Goal: Information Seeking & Learning: Learn about a topic

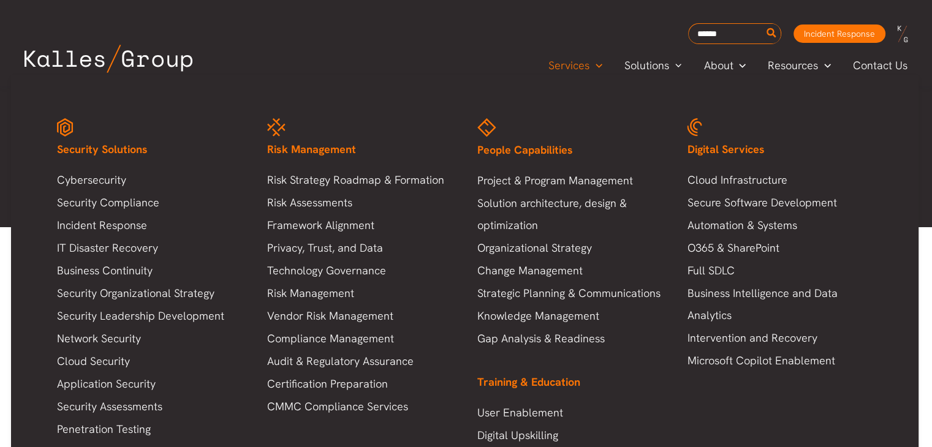
scroll to position [3543, 0]
click at [103, 179] on link "Cybersecurity" at bounding box center [150, 180] width 186 height 22
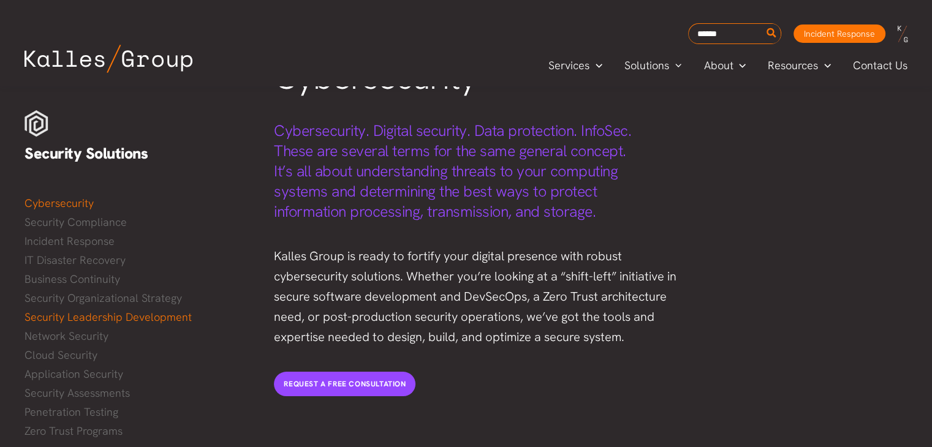
scroll to position [134, 0]
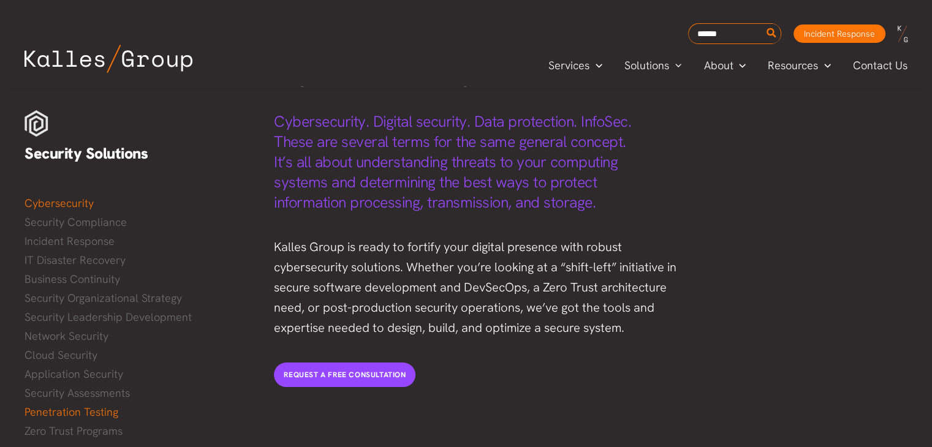
click at [53, 411] on link "Penetration Testing" at bounding box center [137, 412] width 225 height 18
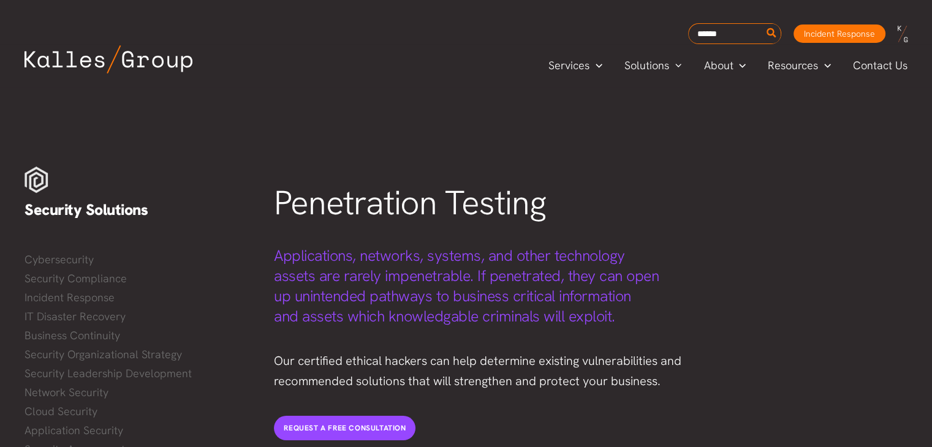
click at [449, 260] on span "Applications, networks, systems, and other technology assets are rarely impenet…" at bounding box center [466, 286] width 385 height 81
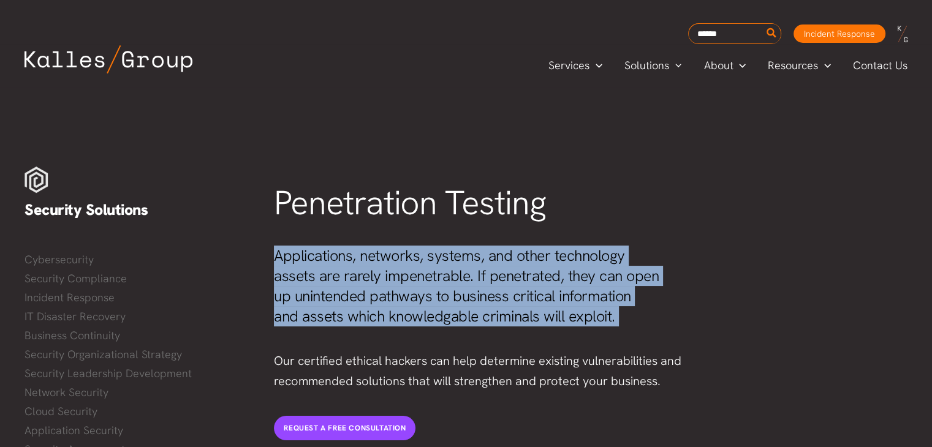
click at [449, 260] on span "Applications, networks, systems, and other technology assets are rarely impenet…" at bounding box center [466, 286] width 385 height 81
click at [537, 264] on span "Applications, networks, systems, and other technology assets are rarely impenet…" at bounding box center [466, 286] width 385 height 81
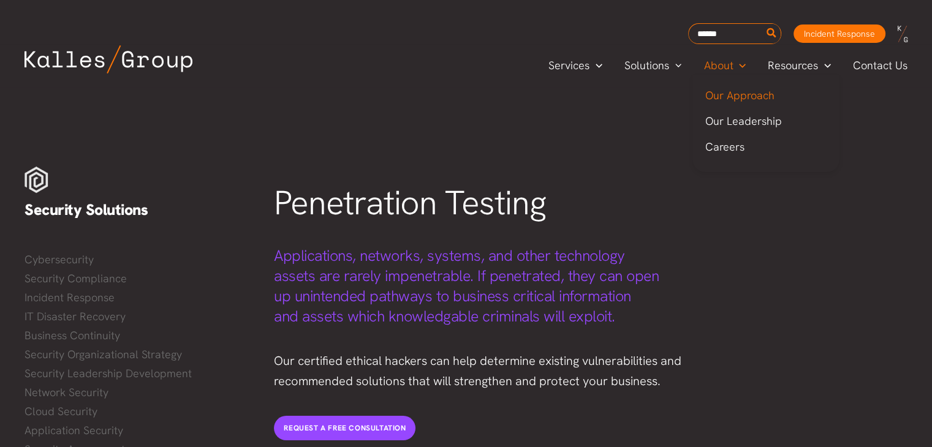
click at [728, 95] on span "Our Approach" at bounding box center [738, 95] width 69 height 14
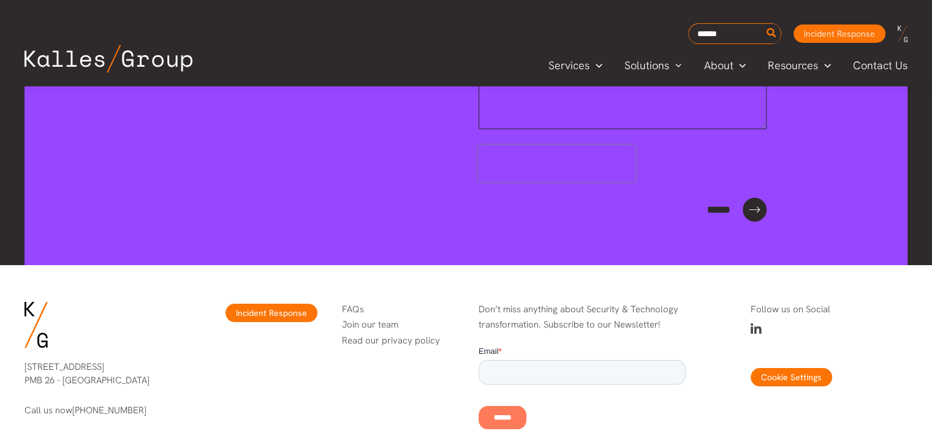
scroll to position [4552, 0]
